Goal: Task Accomplishment & Management: Manage account settings

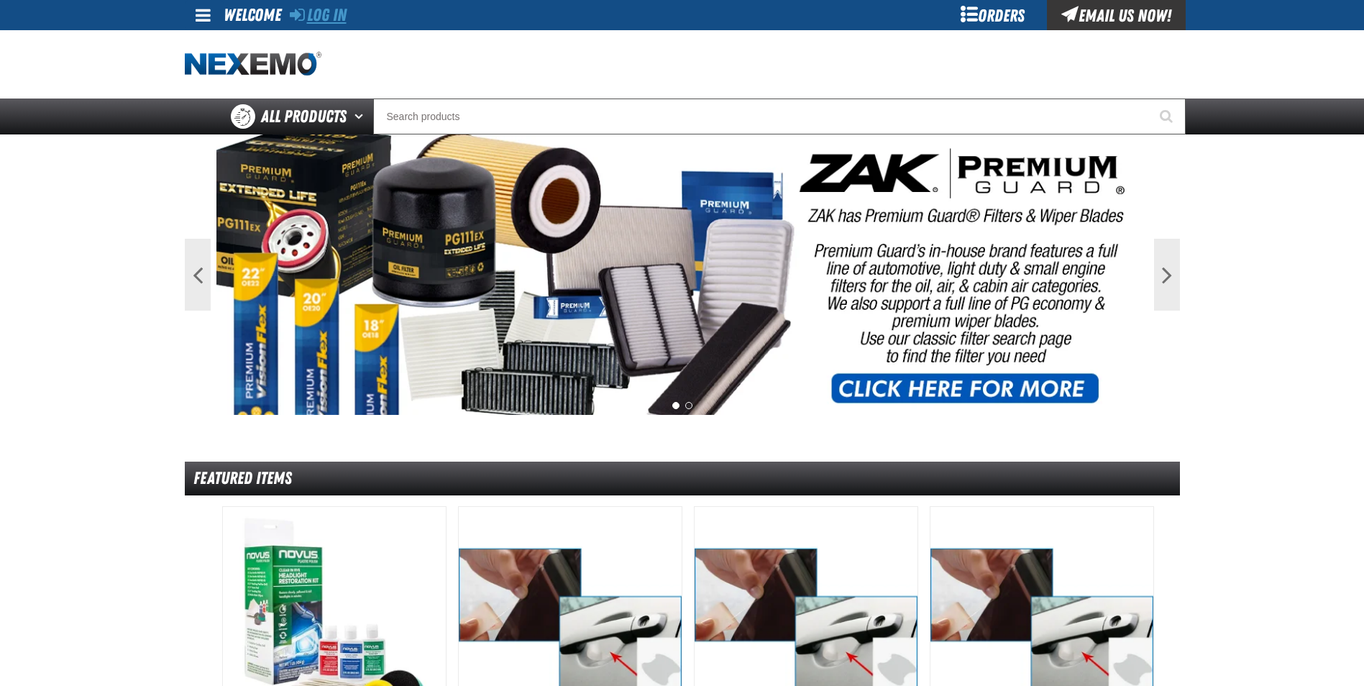
click at [342, 17] on link "Log In" at bounding box center [318, 15] width 57 height 20
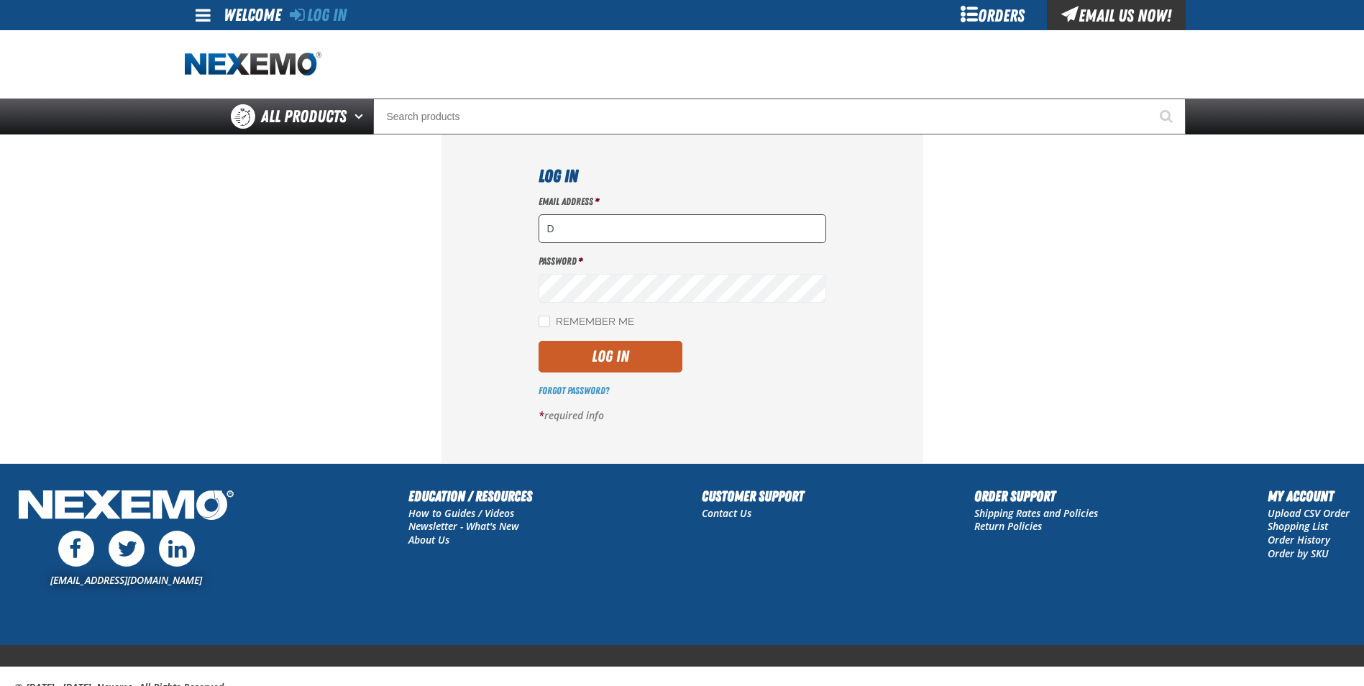
type input "dmaciel@capitolchevy.com"
click at [565, 390] on link "Forgot Password?" at bounding box center [574, 391] width 70 height 12
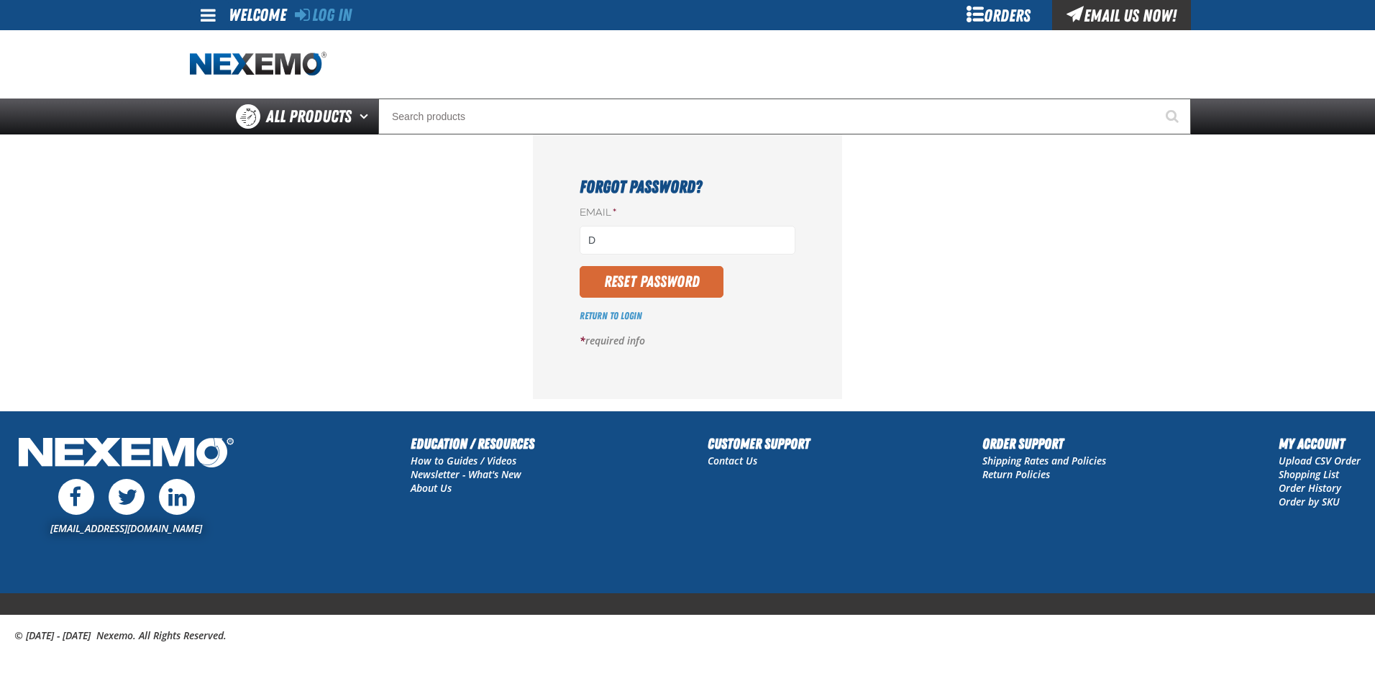
type input "[EMAIL_ADDRESS][DOMAIN_NAME]"
click at [634, 286] on button "Reset Password" at bounding box center [652, 282] width 144 height 32
